Goal: Check status

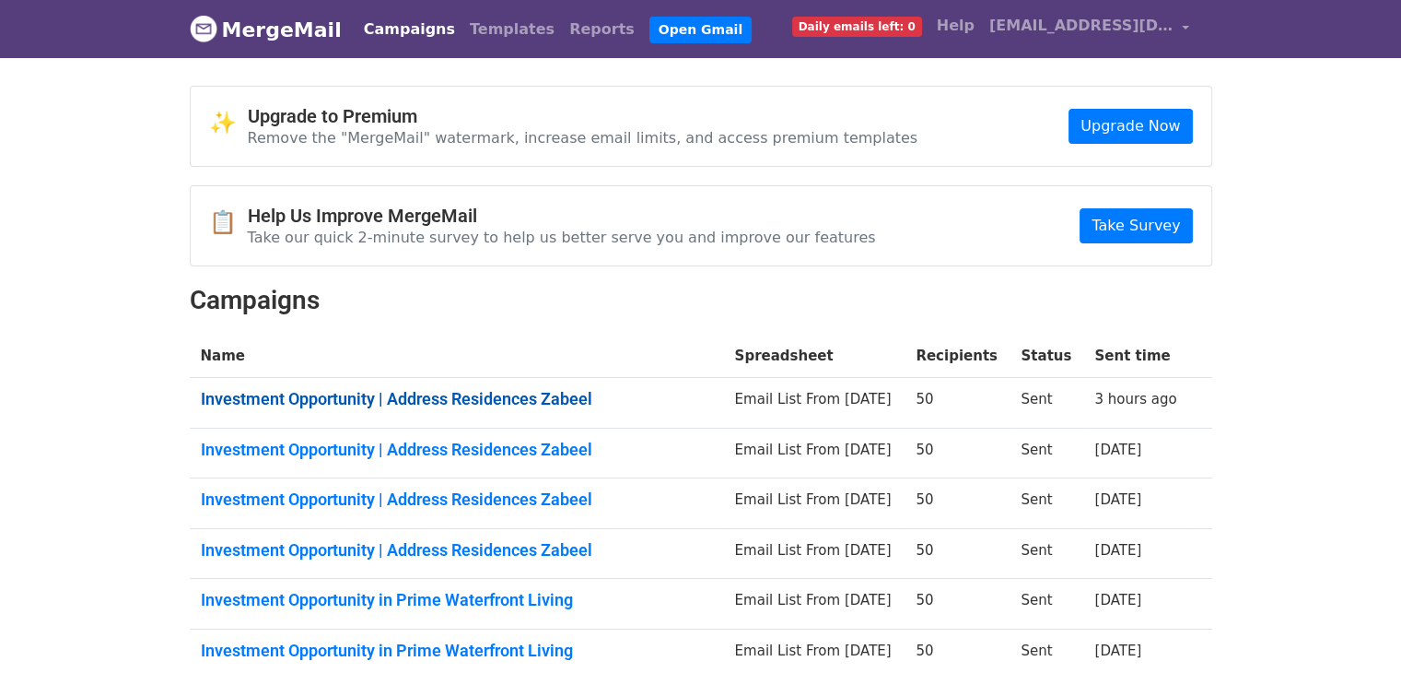
click at [358, 396] on link "Investment Opportunity | Address Residences Zabeel" at bounding box center [457, 399] width 512 height 20
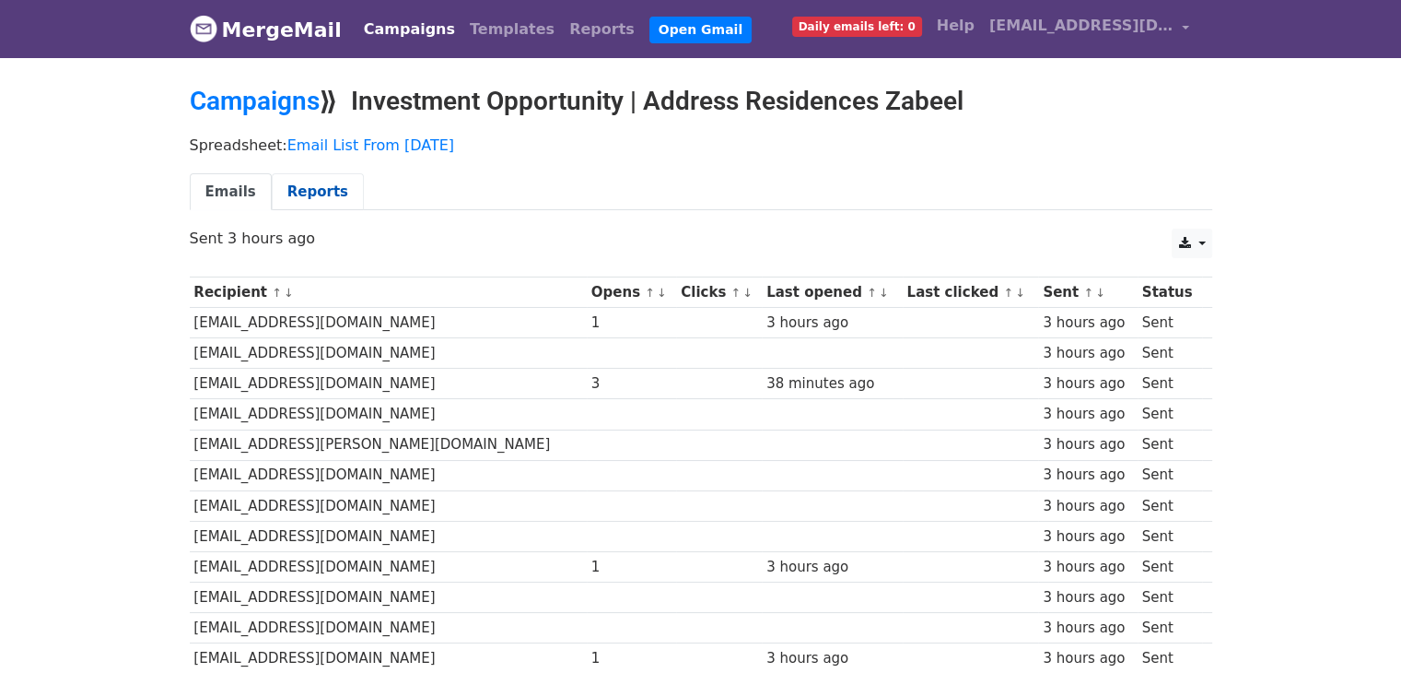
click at [305, 182] on link "Reports" at bounding box center [318, 192] width 92 height 38
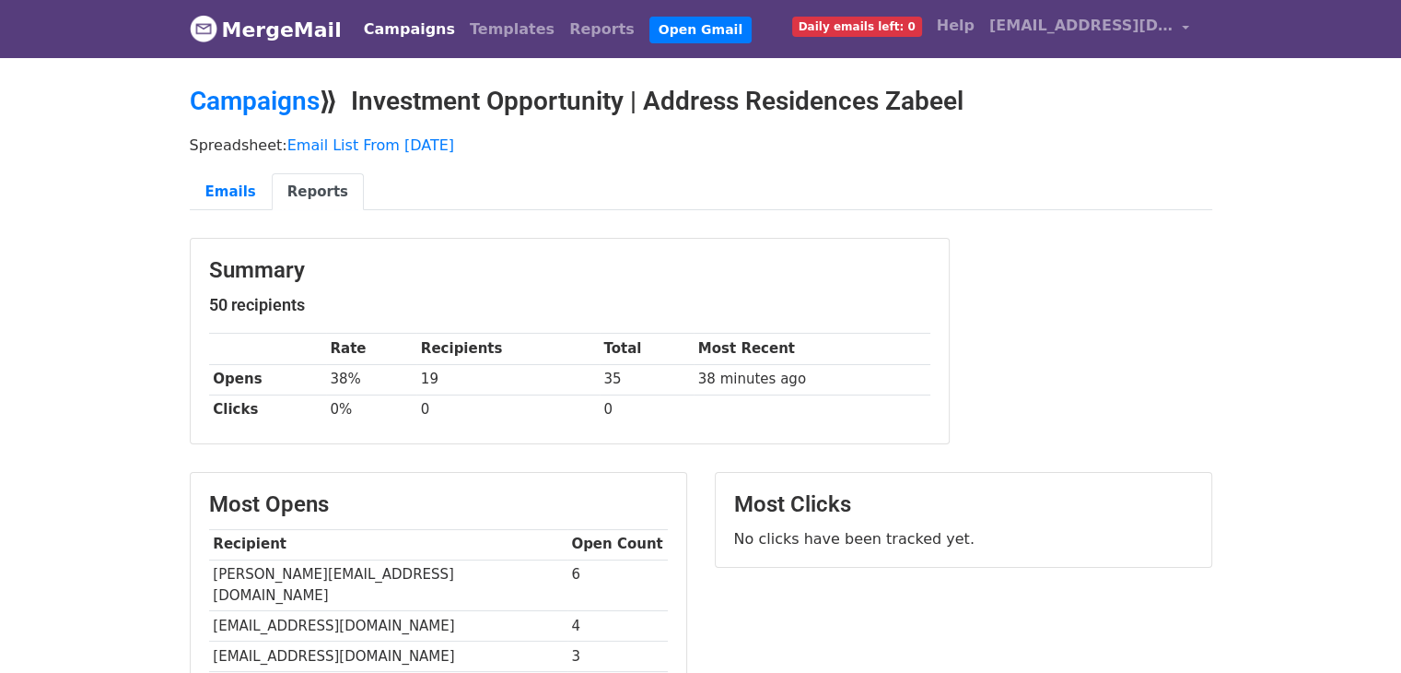
click at [236, 30] on link "MergeMail" at bounding box center [266, 29] width 152 height 39
